Goal: Task Accomplishment & Management: Manage account settings

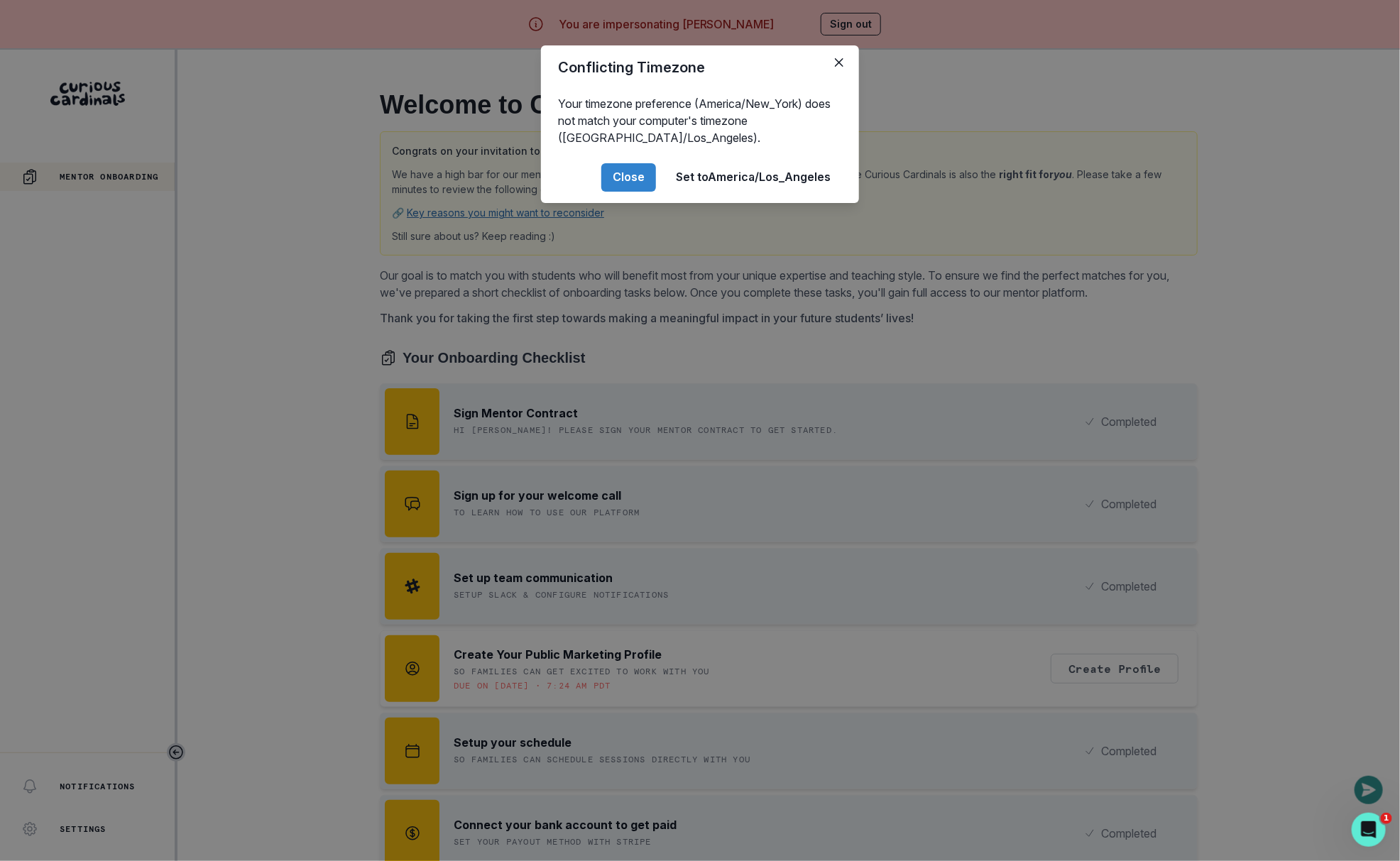
click at [325, 575] on div "Conflicting Timezone Your timezone preference (America/New_York) does not match…" at bounding box center [700, 430] width 1400 height 861
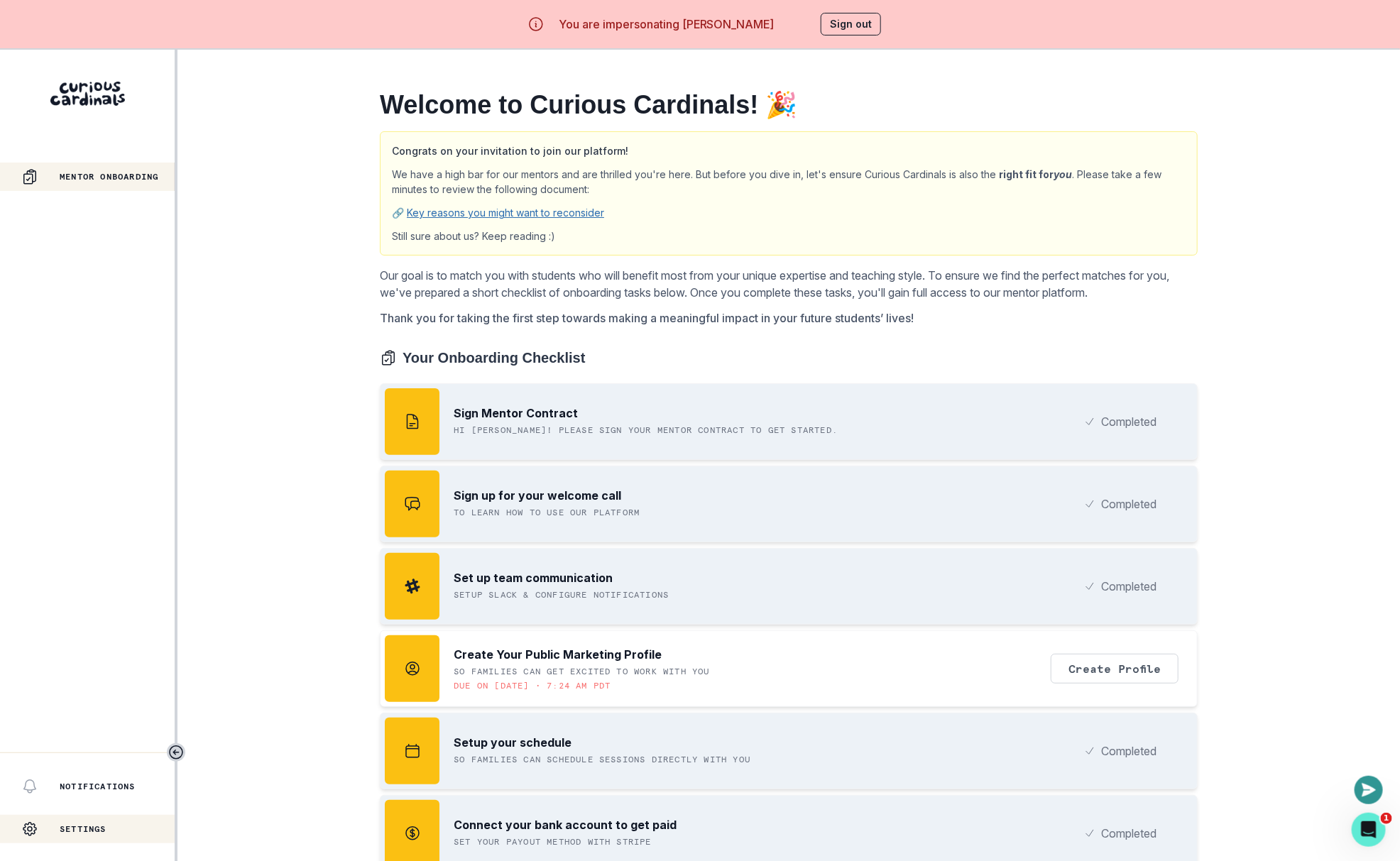
click at [127, 819] on div "Settings" at bounding box center [87, 829] width 175 height 28
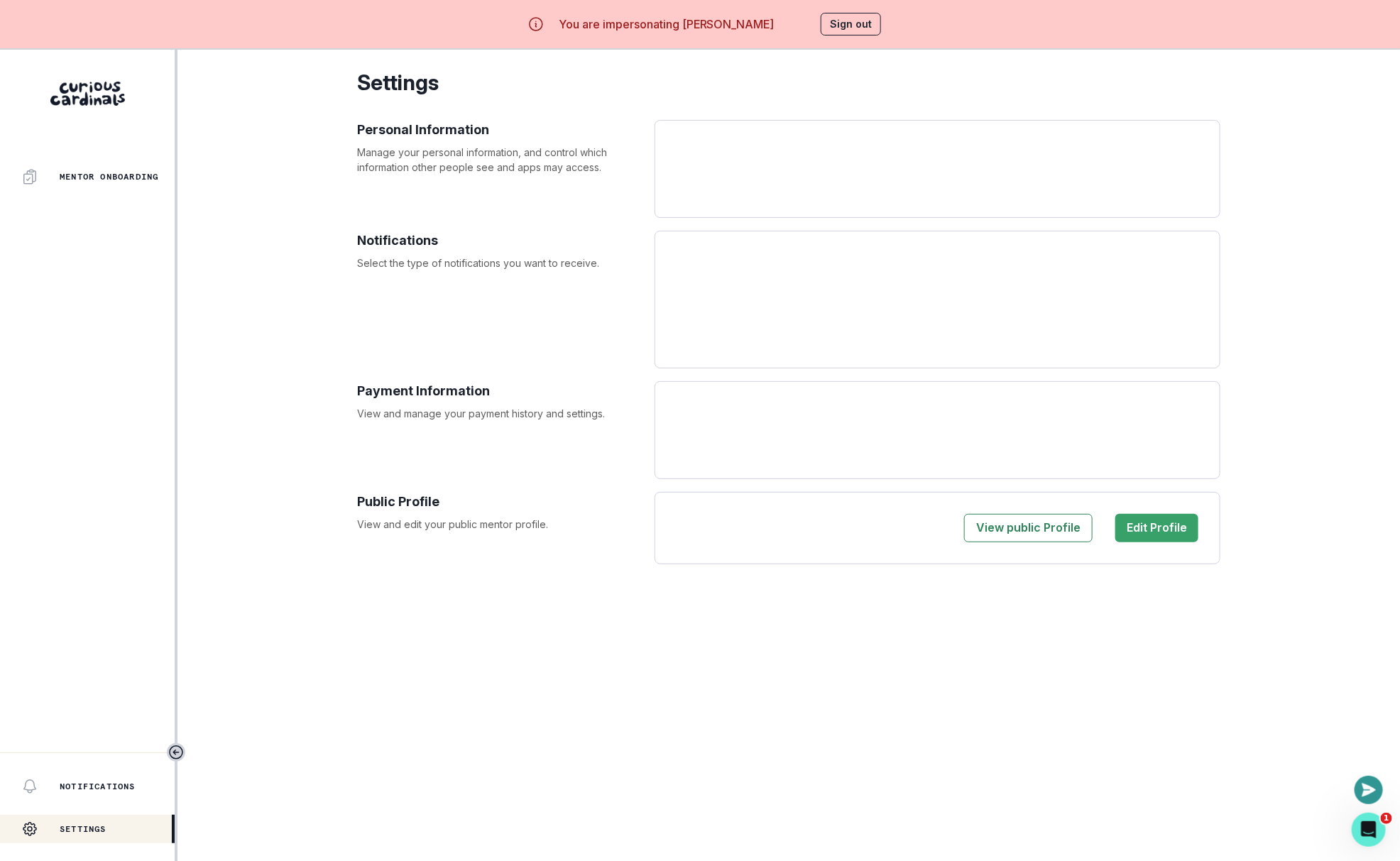
select select "America/New_York"
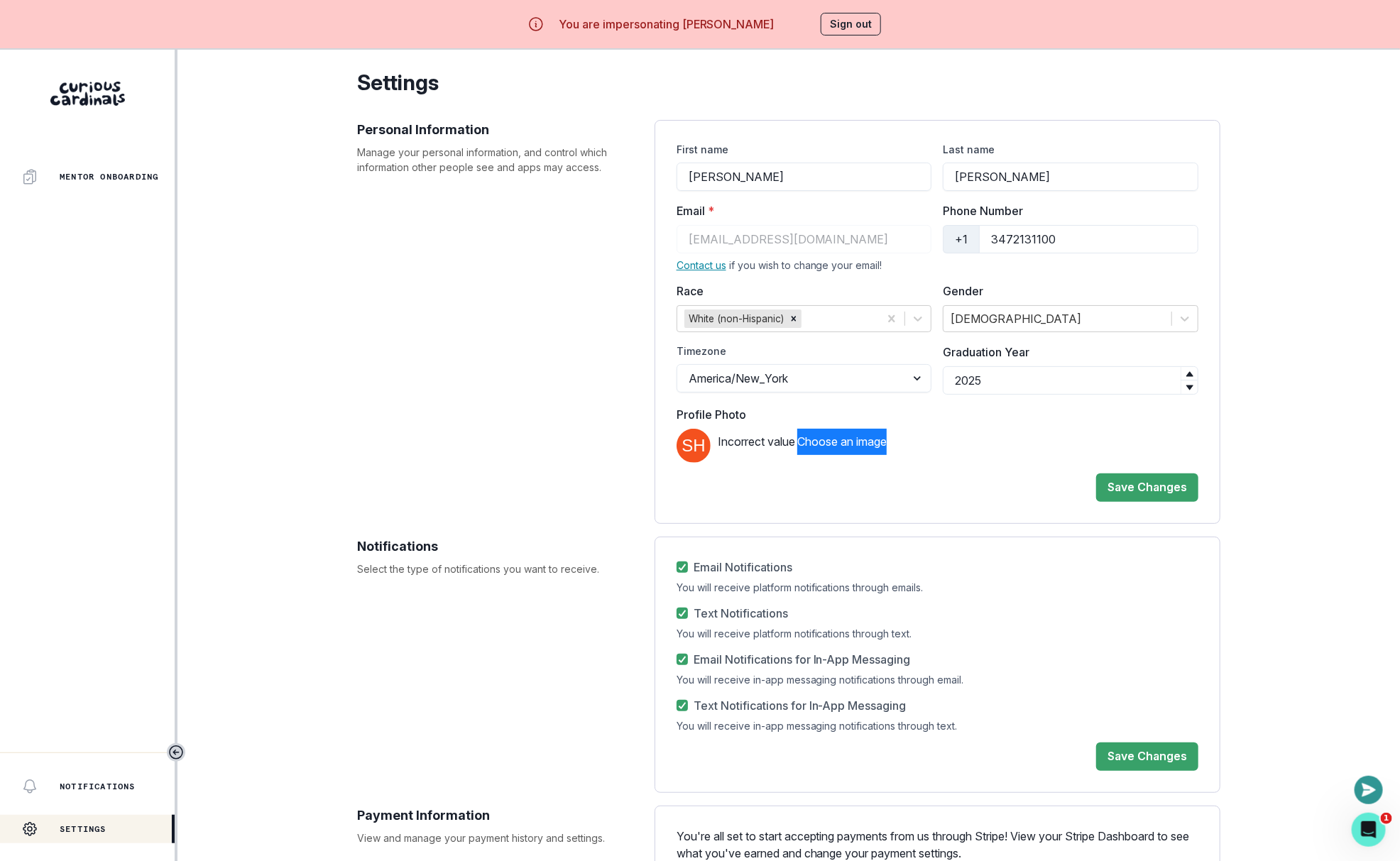
click at [763, 195] on div "First name [PERSON_NAME] Last name [PERSON_NAME] Email * [EMAIL_ADDRESS][DOMAIN…" at bounding box center [937, 303] width 522 height 321
click at [767, 180] on input "[PERSON_NAME]" at bounding box center [804, 176] width 256 height 28
type input "[PERSON_NAME]"
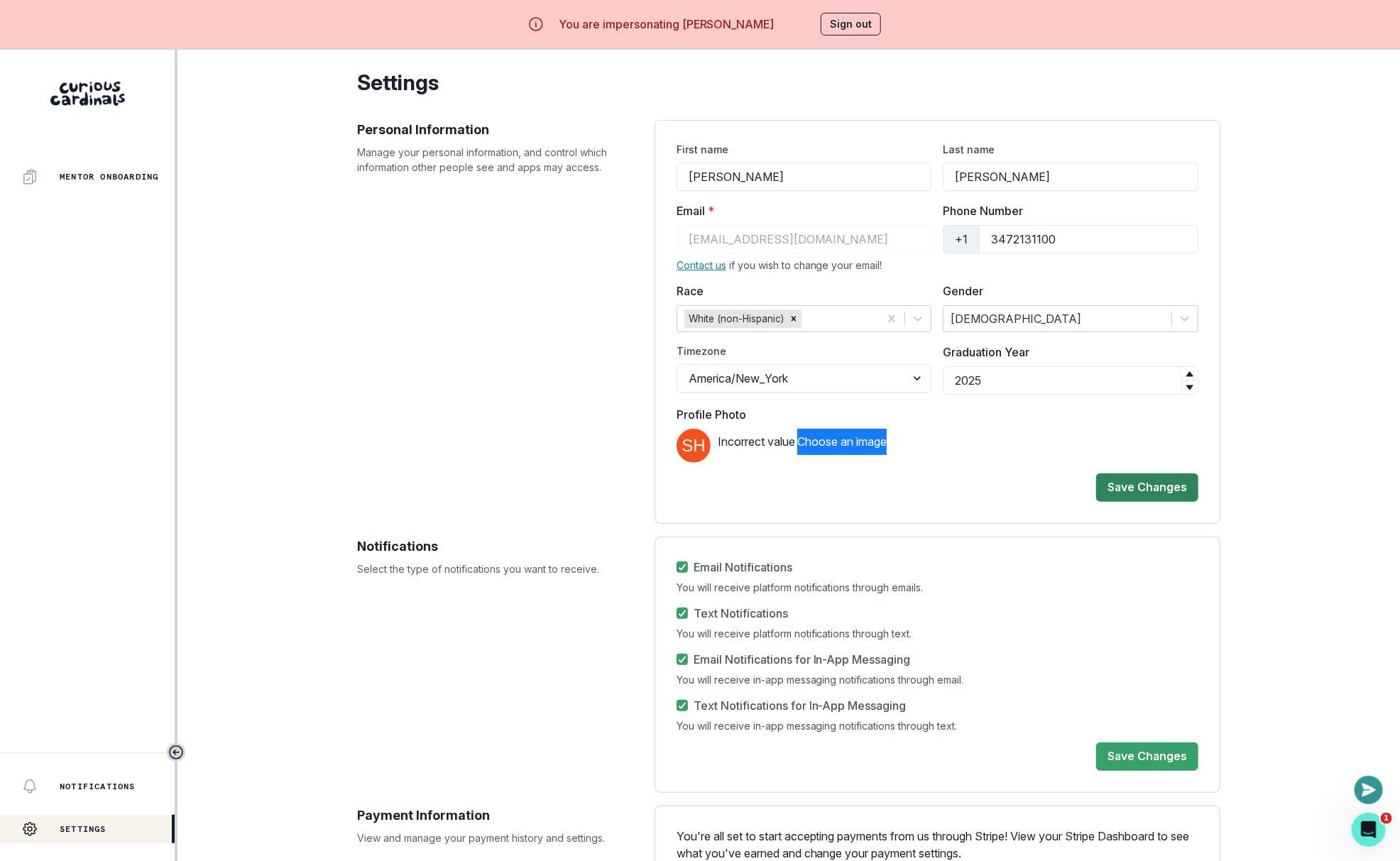
click at [1124, 485] on button "Save Changes" at bounding box center [1147, 488] width 102 height 28
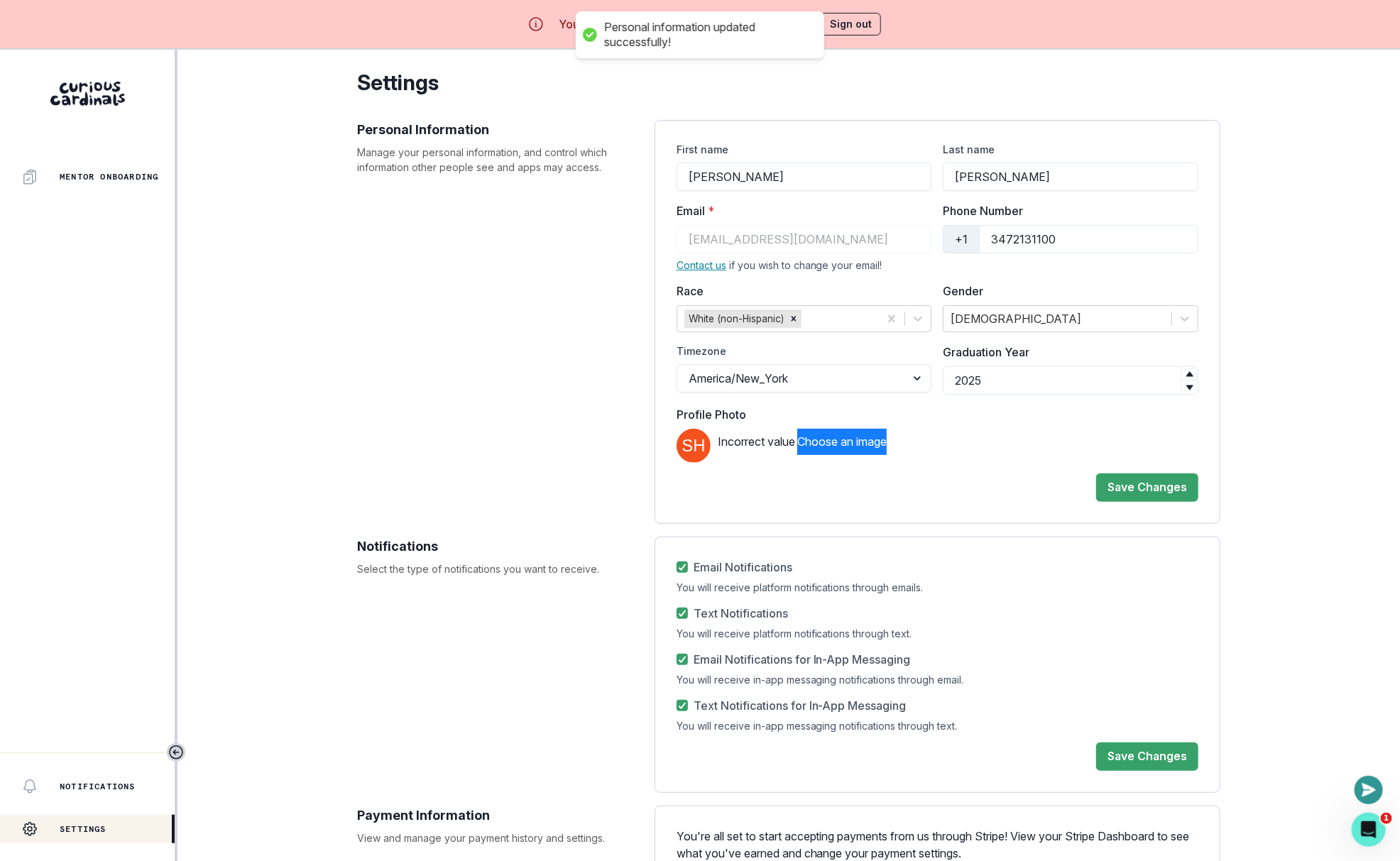
click at [848, 29] on button "Sign out" at bounding box center [851, 25] width 60 height 23
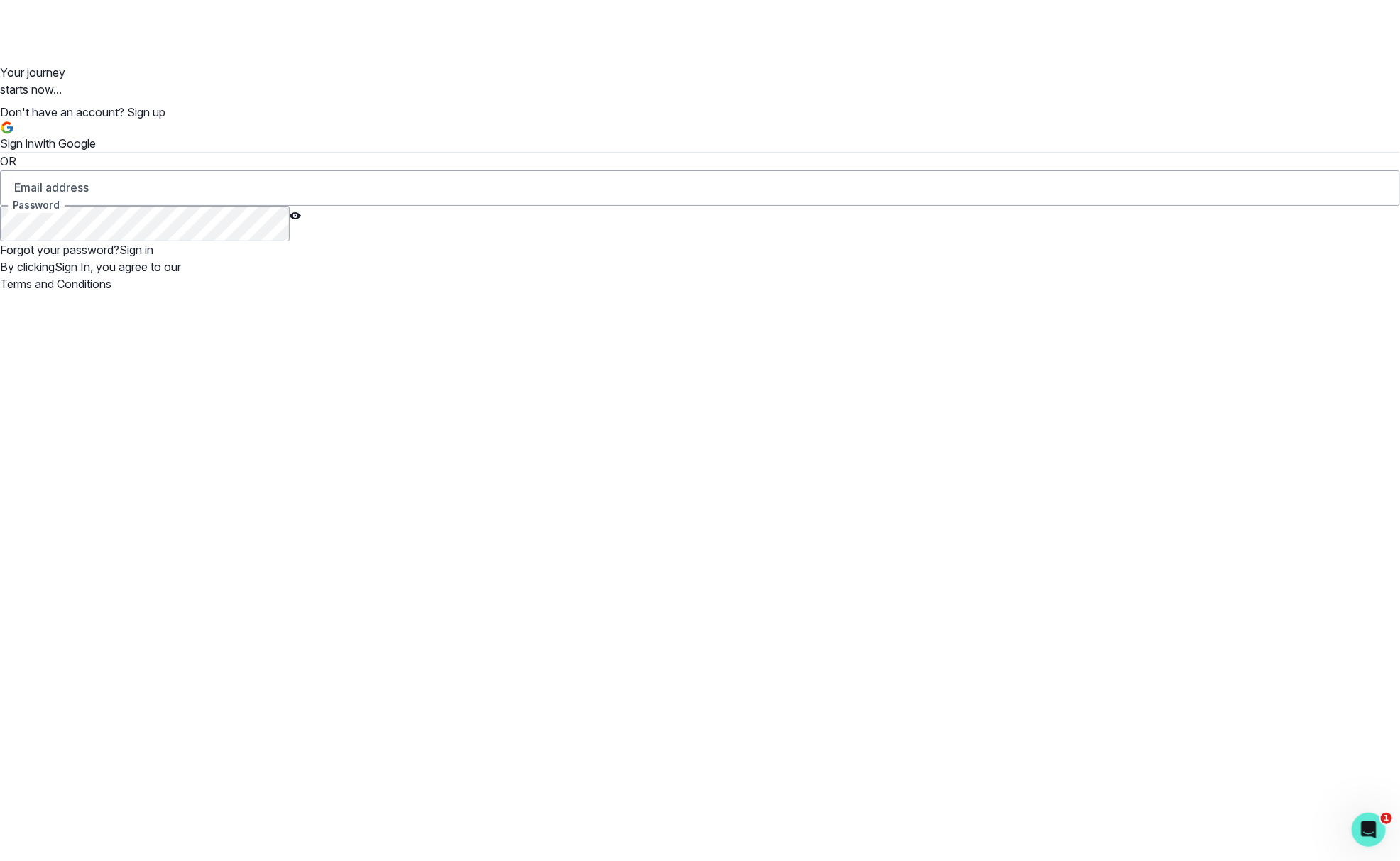
type input "[EMAIL_ADDRESS][DOMAIN_NAME]"
click at [154, 258] on button "Sign in" at bounding box center [136, 250] width 34 height 17
